Goal: Navigation & Orientation: Find specific page/section

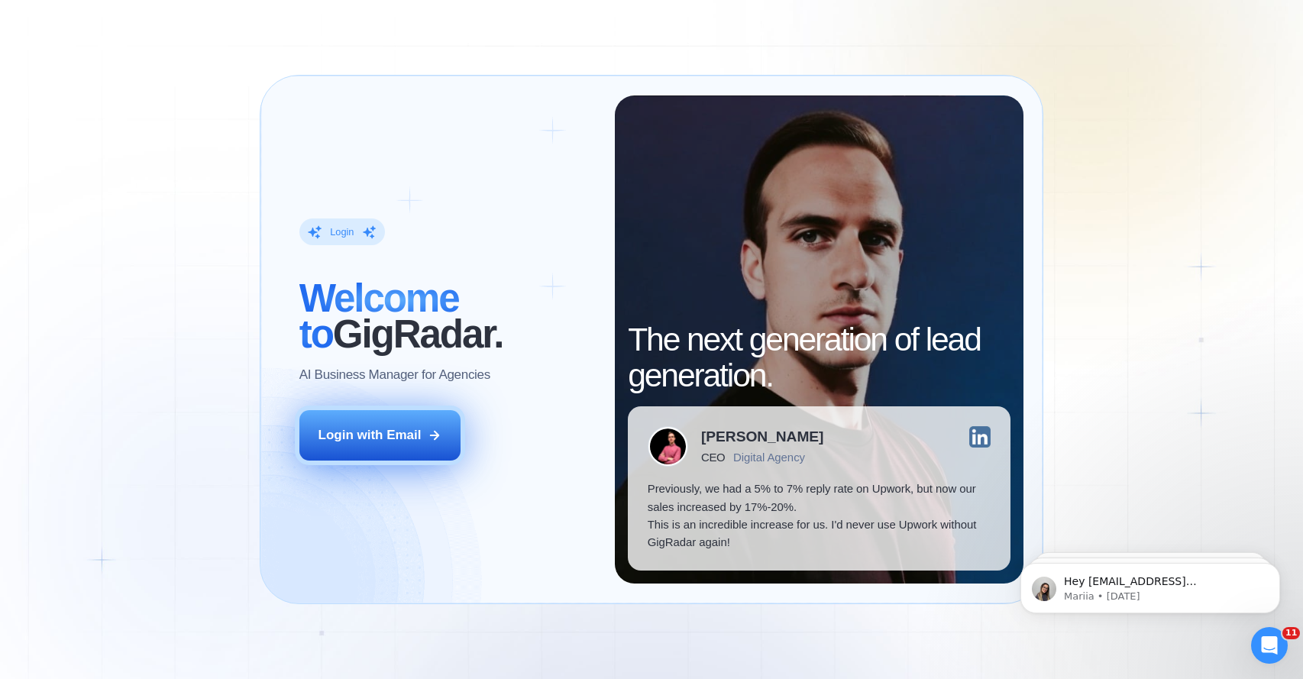
click at [426, 443] on button "Login with Email" at bounding box center [379, 435] width 161 height 50
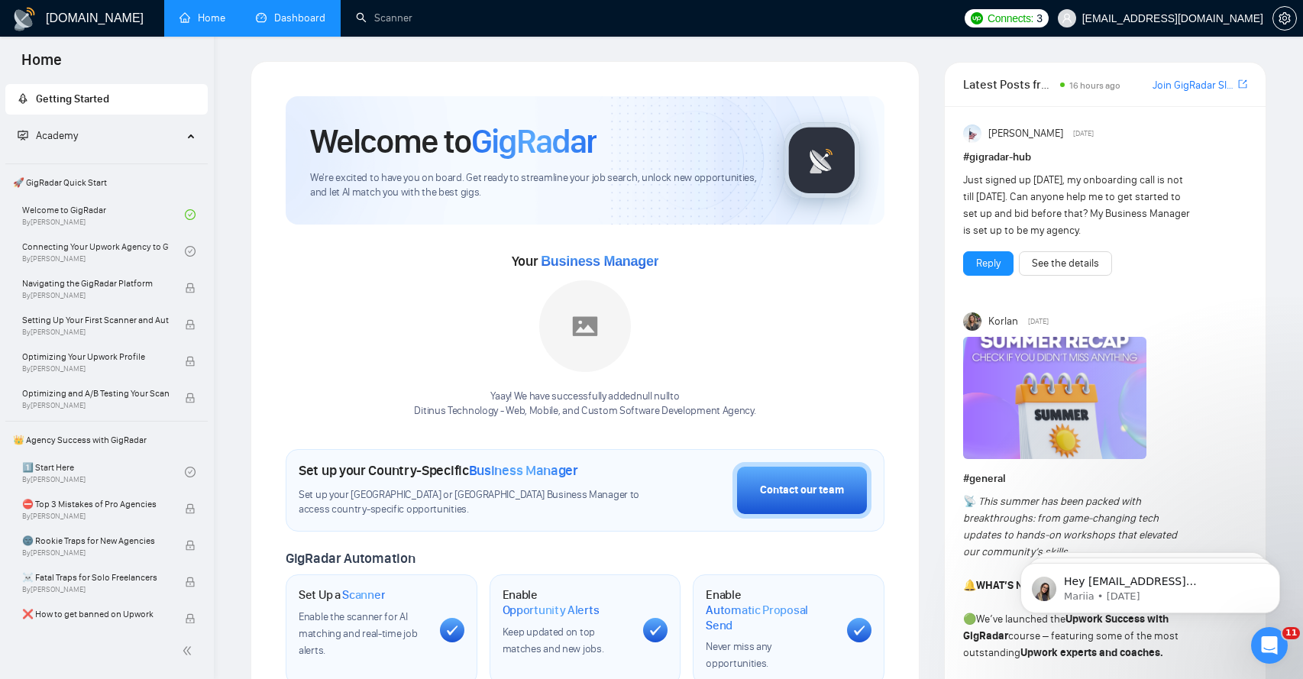
click at [291, 19] on link "Dashboard" at bounding box center [291, 17] width 70 height 13
